Goal: Task Accomplishment & Management: Manage account settings

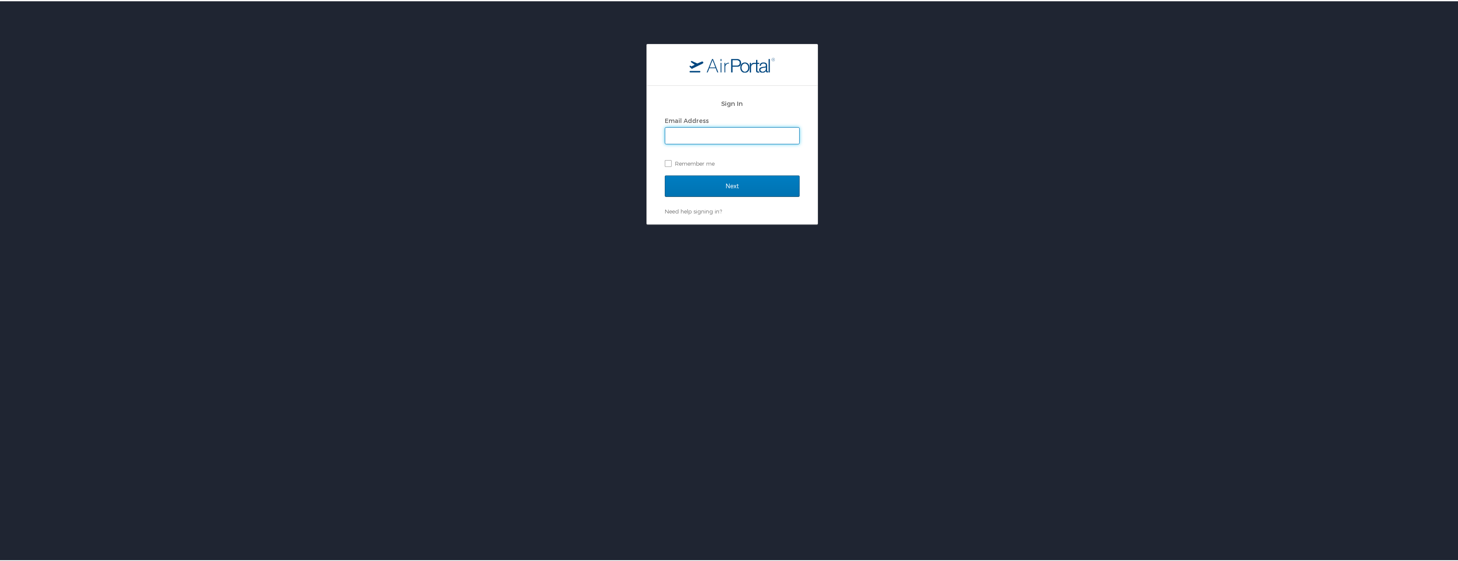
click at [741, 138] on input "Email Address" at bounding box center [732, 134] width 134 height 16
type input "rawalb@gram.edu"
click at [732, 186] on input "Next" at bounding box center [732, 184] width 135 height 21
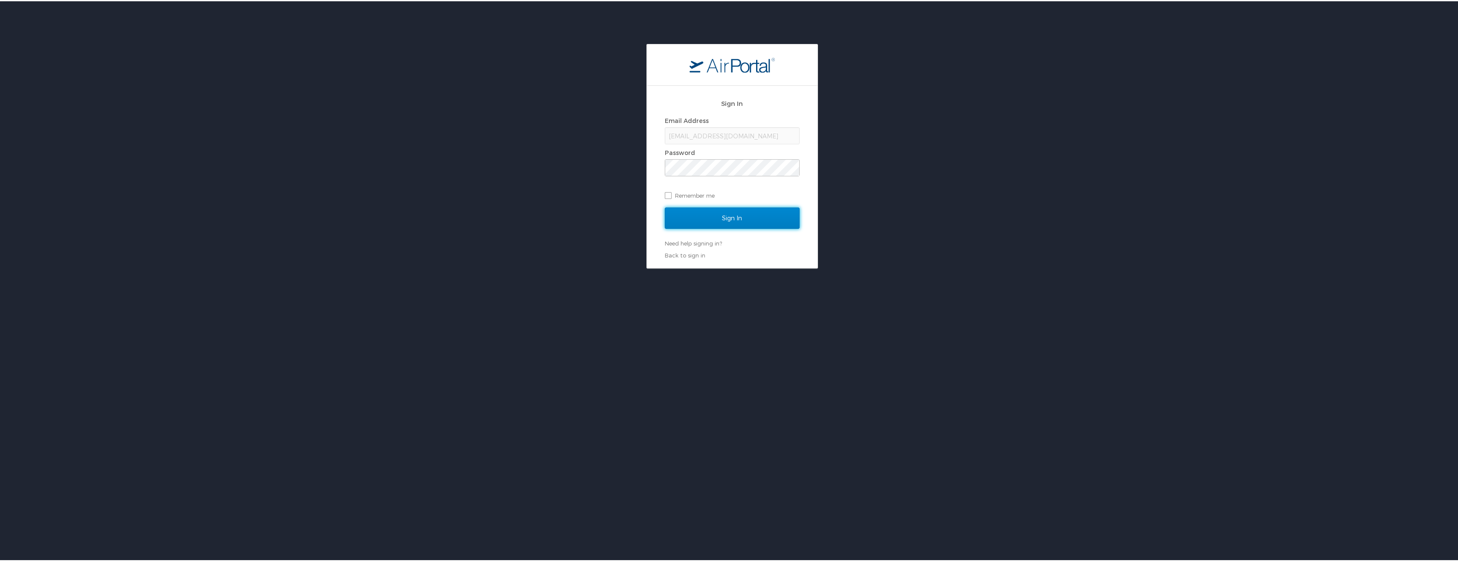
click at [730, 210] on input "Sign In" at bounding box center [732, 216] width 135 height 21
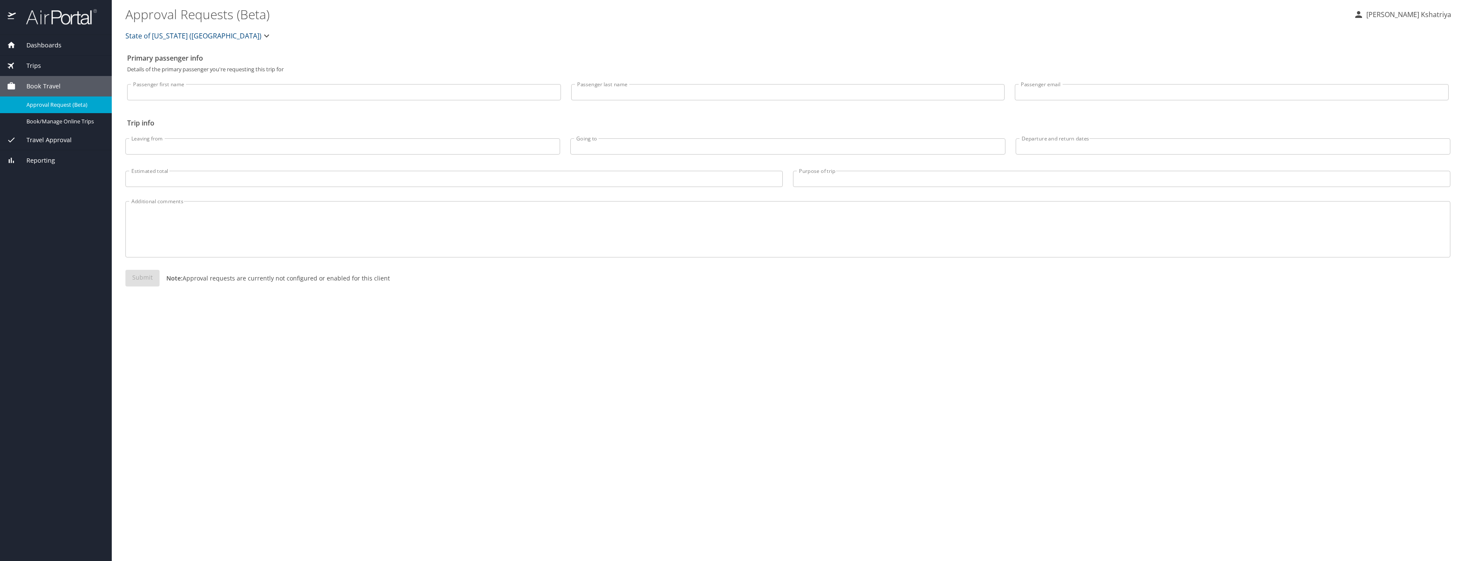
click at [55, 142] on span "Travel Approval" at bounding box center [44, 139] width 56 height 9
click at [52, 139] on span "Approved Trips" at bounding box center [63, 142] width 75 height 8
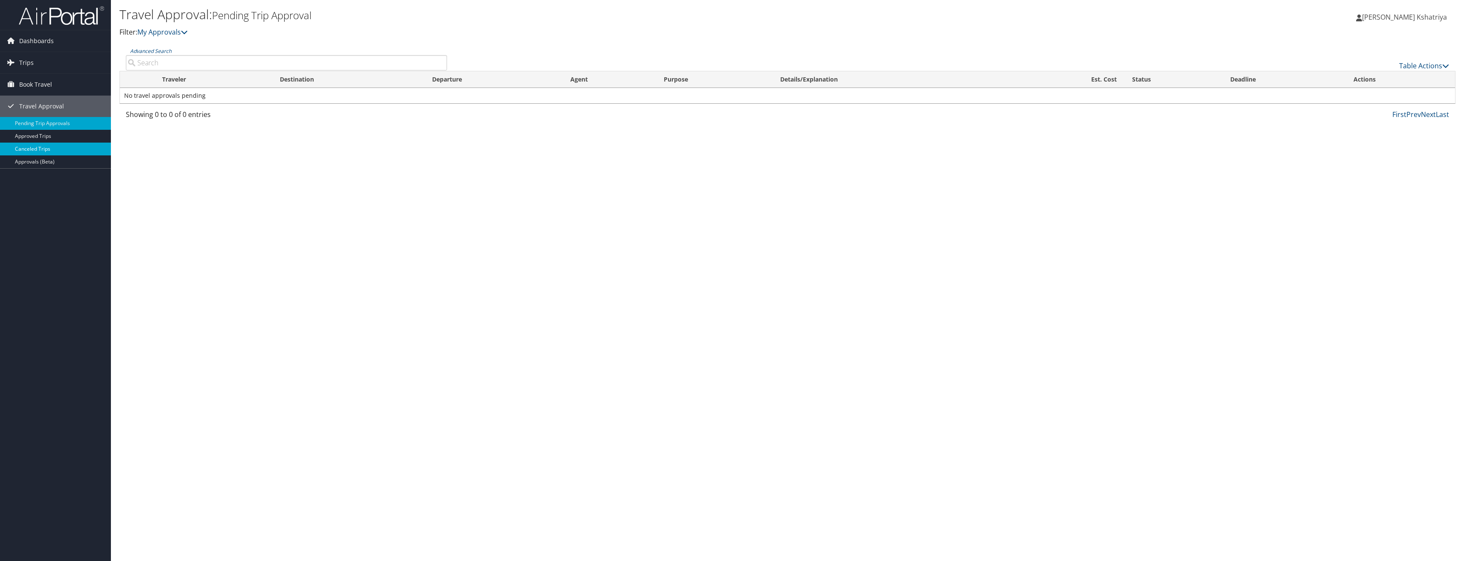
click at [38, 147] on link "Canceled Trips" at bounding box center [55, 148] width 111 height 13
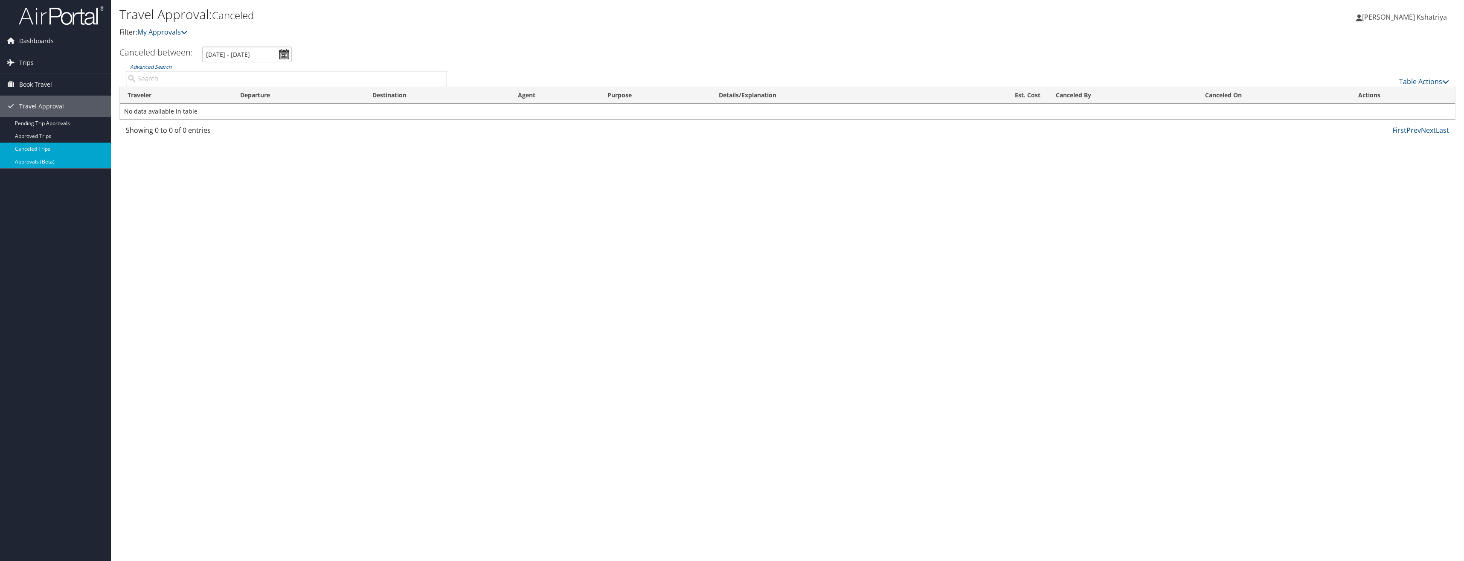
click at [37, 161] on link "Approvals (Beta)" at bounding box center [55, 161] width 111 height 13
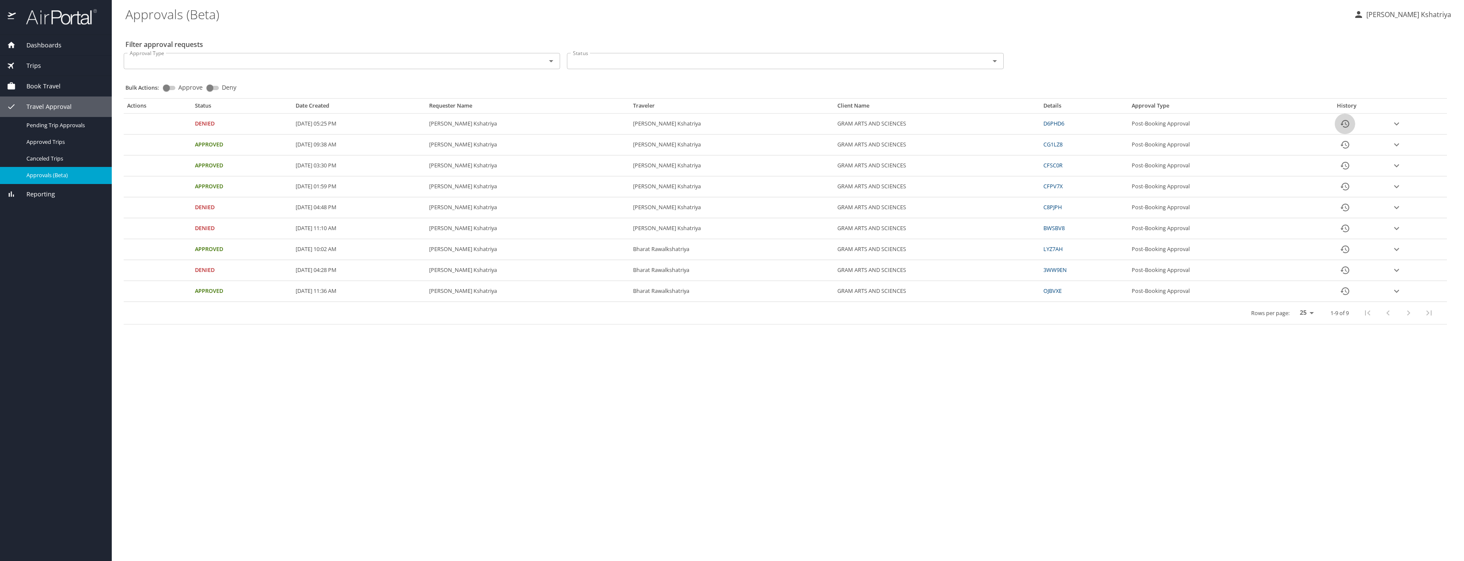
click at [1349, 125] on icon "History" at bounding box center [1344, 124] width 9 height 8
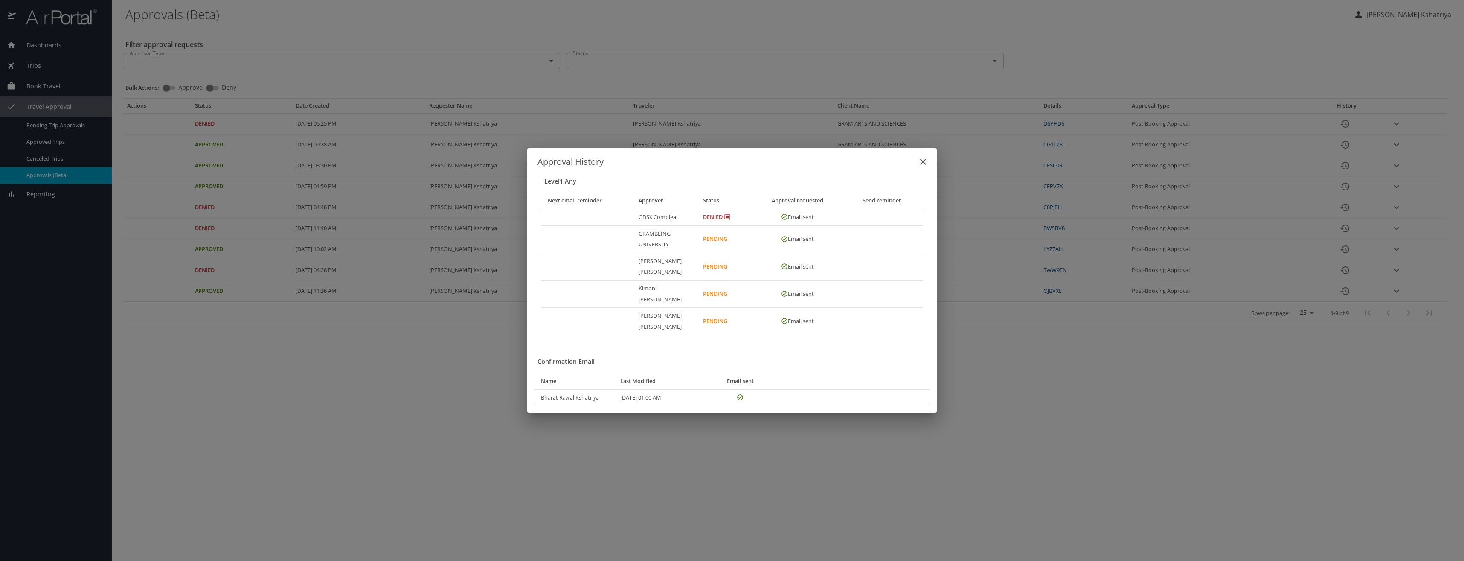
click at [924, 167] on icon "close" at bounding box center [923, 162] width 10 height 10
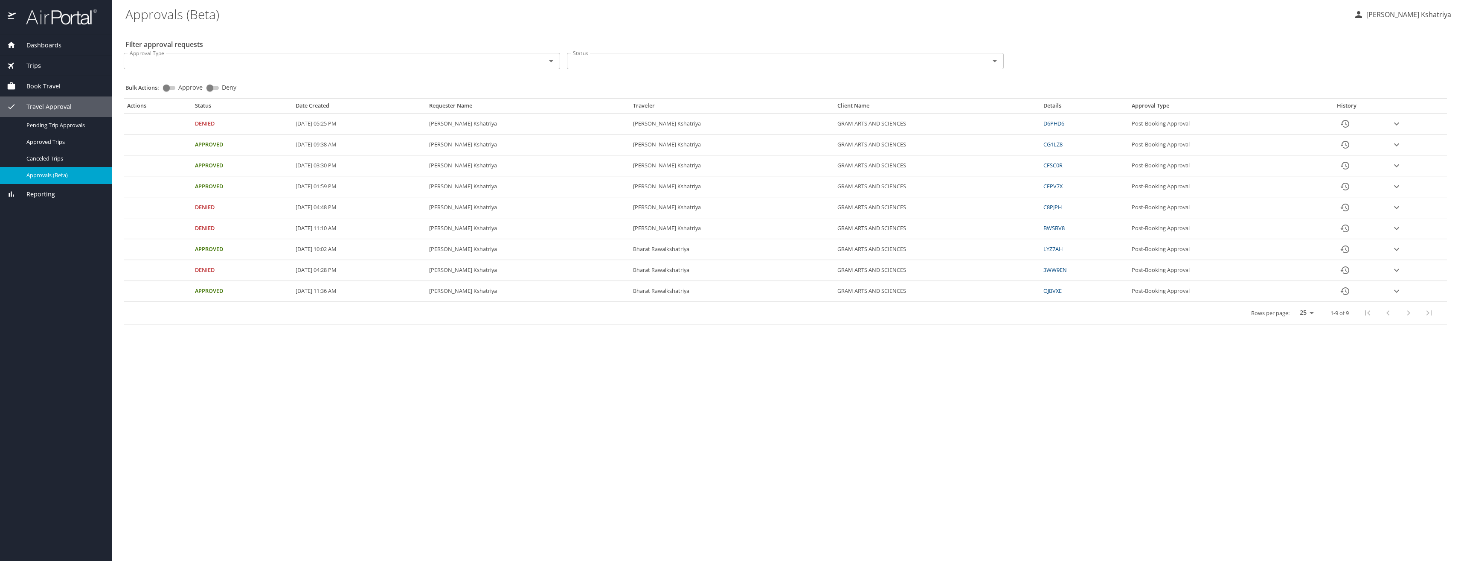
click at [168, 131] on td "Approval table" at bounding box center [158, 123] width 68 height 21
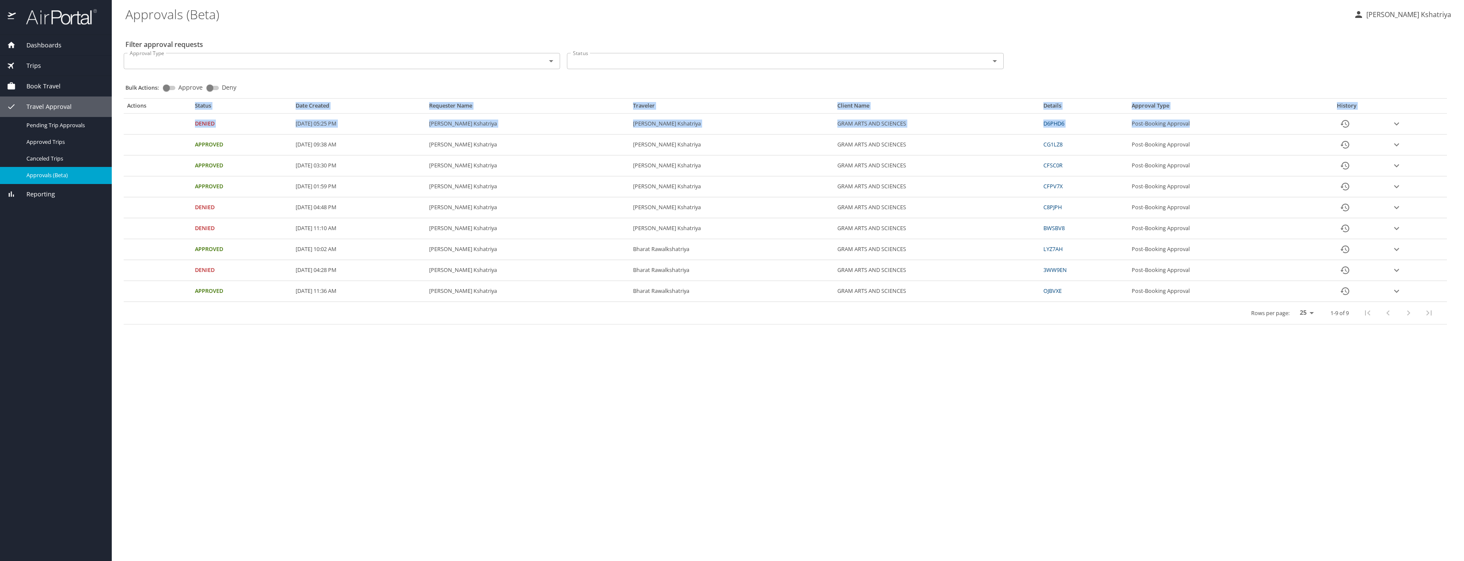
drag, startPoint x: 173, startPoint y: 108, endPoint x: 1330, endPoint y: 122, distance: 1157.4
click at [1330, 122] on table "Actions Status Date Created Requester Name Traveler Client Name Details Approva…" at bounding box center [785, 213] width 1323 height 222
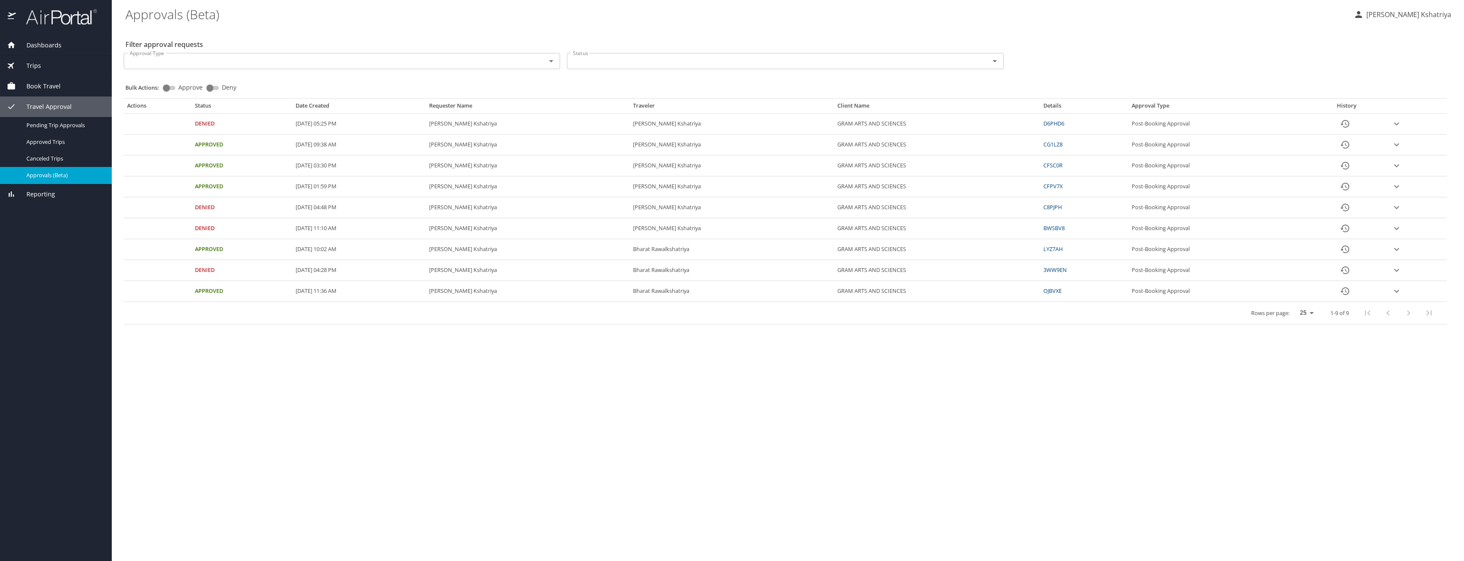
click at [571, 427] on main "Approvals (Beta) Bharat Rawal Kshatriya Filter approval requests Approval Type …" at bounding box center [788, 280] width 1352 height 561
click at [57, 83] on span "Book Travel" at bounding box center [38, 85] width 45 height 9
click at [65, 122] on span "Book/Manage Online Trips" at bounding box center [63, 121] width 75 height 8
